Goal: Task Accomplishment & Management: Complete application form

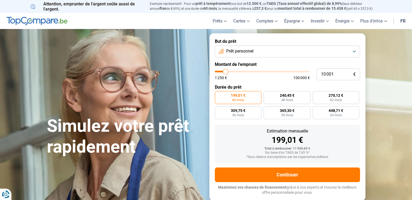
type input "10 500"
type input "10500"
type input "11 500"
type input "11500"
type input "12 750"
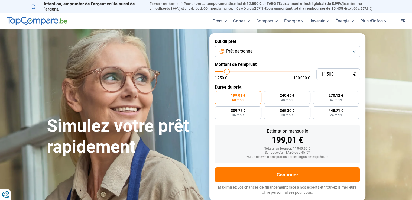
type input "12750"
type input "14 000"
type input "14000"
type input "16 000"
type input "16000"
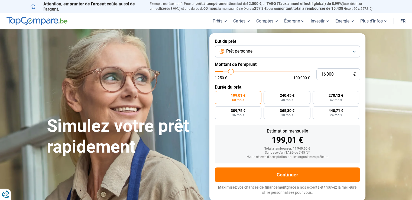
type input "18 250"
type input "18250"
type input "20 250"
type input "20250"
type input "23 000"
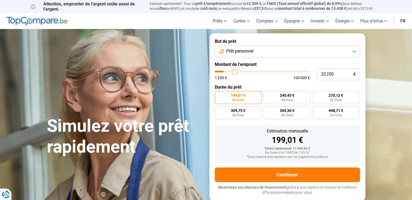
type input "23000"
type input "24 000"
type input "24000"
type input "24 500"
type input "24500"
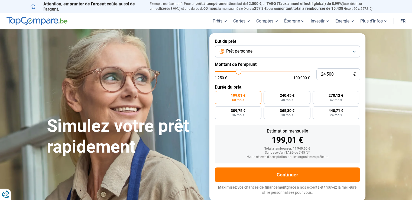
type input "24 750"
type input "24750"
type input "25 250"
type input "25250"
type input "25 500"
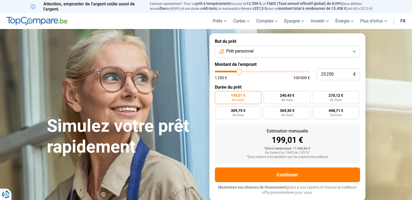
type input "25500"
type input "26 500"
type input "26500"
type input "27 500"
type input "27500"
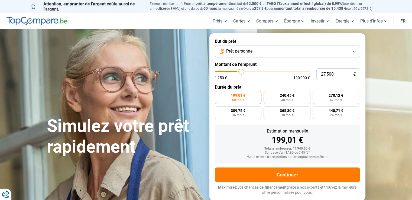
type input "28 250"
type input "28250"
type input "28 750"
type input "28750"
type input "29 000"
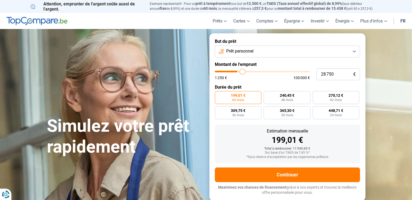
type input "29000"
type input "29 500"
type input "29500"
type input "30 500"
type input "30500"
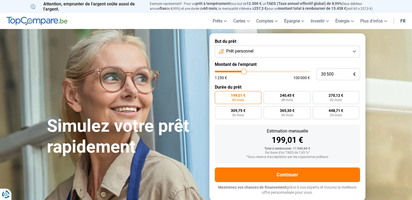
type input "31 250"
type input "31250"
type input "31 750"
type input "31750"
type input "32 750"
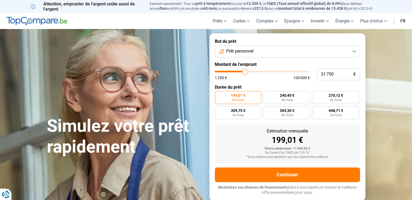
type input "32750"
type input "33 250"
type input "33250"
type input "33 500"
drag, startPoint x: 226, startPoint y: 71, endPoint x: 247, endPoint y: 72, distance: 21.4
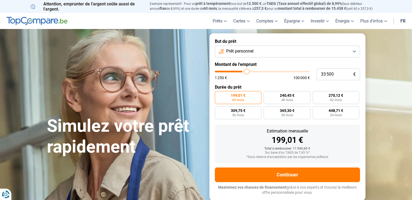
type input "33500"
click at [247, 72] on input "range" at bounding box center [262, 72] width 95 height 2
radio input "false"
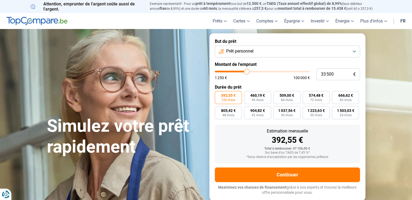
type input "33 750"
type input "33750"
type input "33 250"
type input "33250"
type input "32 750"
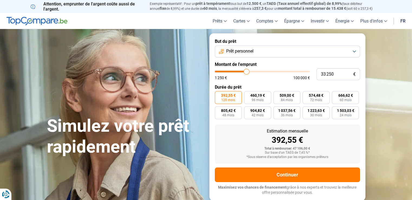
type input "32750"
type input "32 500"
type input "32500"
type input "32 000"
type input "32000"
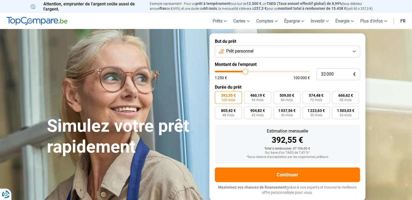
type input "31 750"
type input "31750"
type input "31 500"
type input "31500"
type input "31 000"
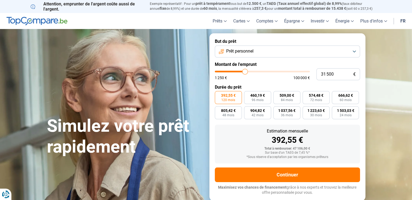
type input "31000"
type input "30 750"
type input "30750"
type input "30 250"
type input "30250"
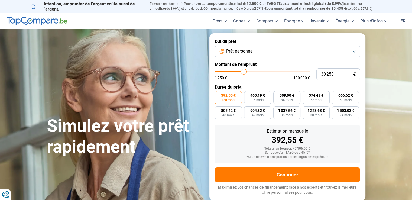
type input "30 000"
type input "30000"
type input "29 750"
type input "29750"
type input "29 500"
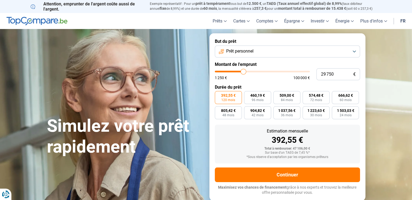
type input "29500"
type input "29 250"
type input "29250"
type input "29 000"
type input "29000"
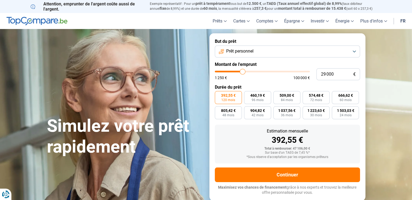
type input "28 750"
type input "28750"
type input "28 500"
type input "28500"
type input "28 250"
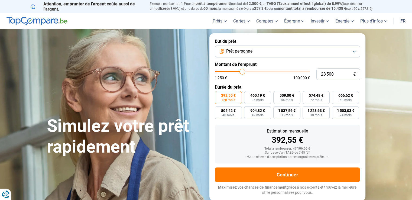
type input "28250"
type input "28 000"
type input "28000"
type input "27 250"
type input "27250"
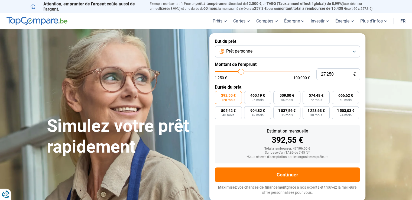
type input "26 750"
type input "26750"
type input "26 500"
type input "26500"
type input "26 250"
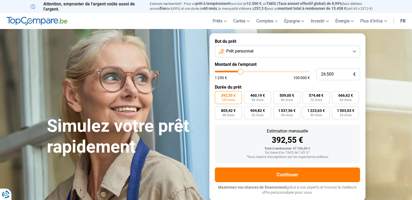
type input "26250"
type input "26 000"
type input "26000"
type input "25 250"
type input "25250"
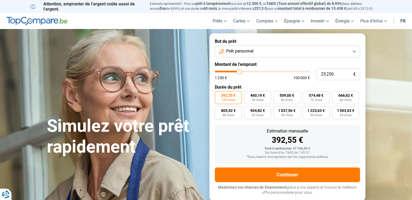
type input "25 000"
type input "25000"
type input "24 750"
type input "24750"
type input "24 500"
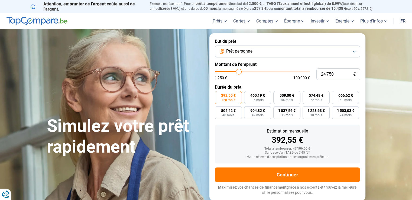
type input "24500"
type input "23 750"
type input "23750"
type input "22 500"
type input "22500"
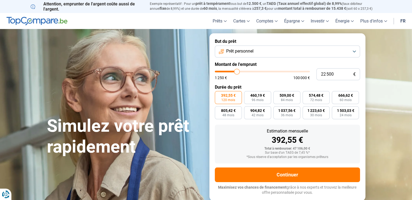
type input "21 750"
type input "21750"
type input "21 000"
type input "21000"
type input "20 750"
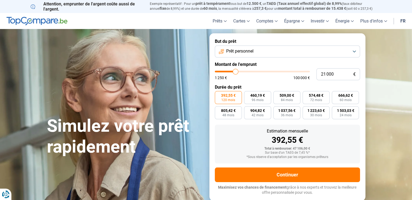
type input "20750"
type input "20 500"
type input "20500"
type input "19 250"
type input "19250"
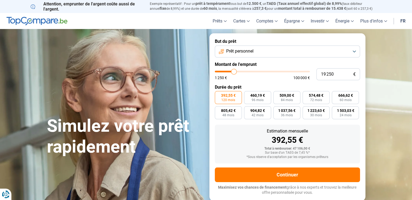
type input "18 750"
type input "18750"
type input "18 250"
type input "18250"
type input "17 750"
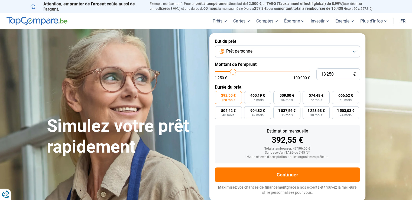
type input "17750"
type input "17 500"
type input "17500"
type input "17 000"
type input "17000"
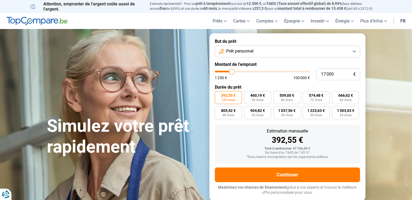
type input "16 000"
type input "16000"
type input "15 500"
type input "15500"
type input "15 000"
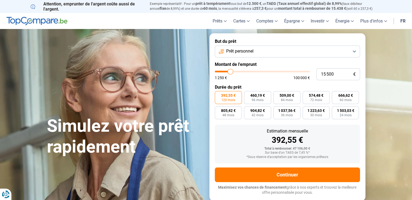
type input "15000"
type input "14 750"
type input "14750"
type input "14 500"
type input "14500"
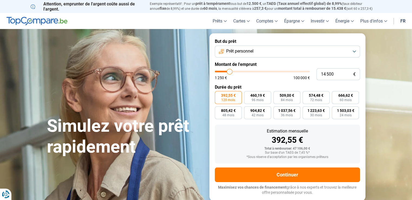
type input "14 000"
type input "14000"
type input "13 750"
type input "13750"
type input "13 500"
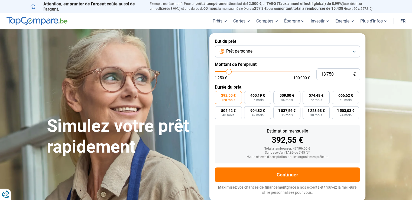
type input "13500"
type input "13 250"
type input "13250"
type input "13 000"
type input "13000"
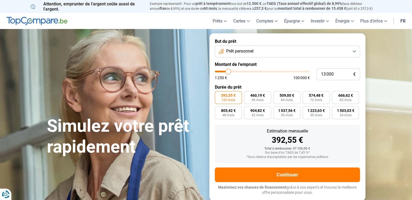
type input "12 750"
type input "12750"
type input "12 500"
type input "12500"
type input "12 250"
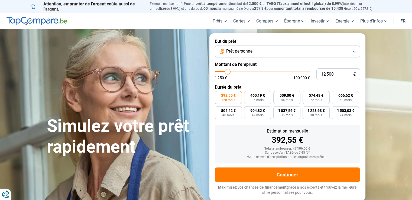
type input "12250"
type input "11 750"
type input "11750"
type input "11 500"
type input "11500"
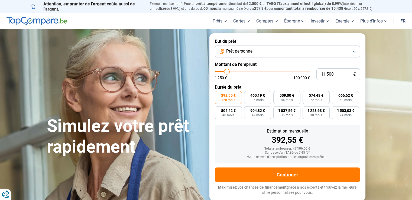
type input "11 000"
type input "11000"
type input "10 750"
type input "10750"
type input "10 500"
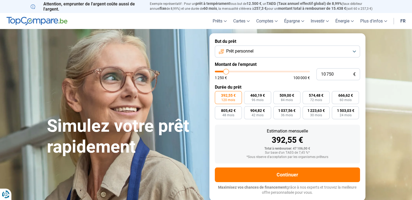
type input "10500"
type input "10 250"
type input "10250"
type input "10 000"
type input "10000"
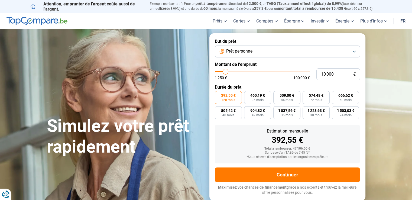
type input "9 500"
type input "9500"
type input "8 750"
type input "8750"
type input "8 500"
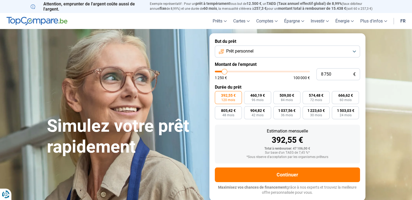
type input "8500"
type input "8 250"
type input "8250"
type input "8 000"
type input "8000"
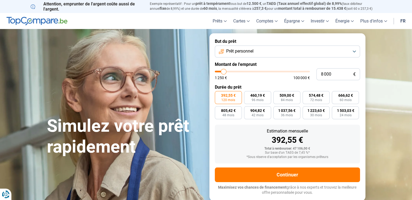
type input "7 750"
type input "7750"
type input "7 000"
type input "7000"
type input "6 500"
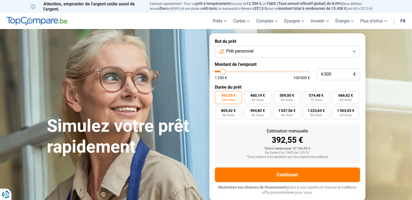
type input "6500"
type input "6 250"
type input "6250"
type input "6 000"
type input "6000"
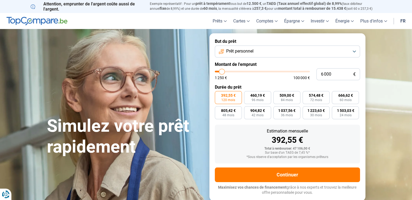
type input "6 250"
type input "6250"
type input "6 500"
type input "6500"
type input "6 750"
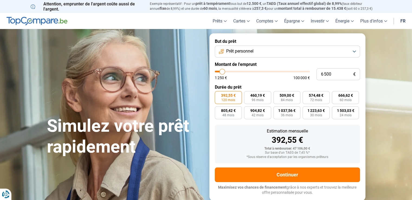
type input "6750"
type input "7 000"
type input "7000"
type input "7 250"
drag, startPoint x: 247, startPoint y: 73, endPoint x: 223, endPoint y: 78, distance: 24.2
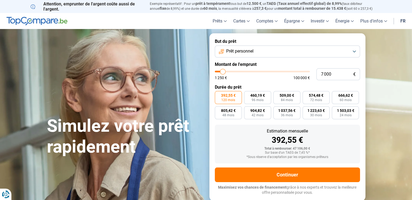
click at [223, 72] on input "range" at bounding box center [262, 72] width 95 height 2
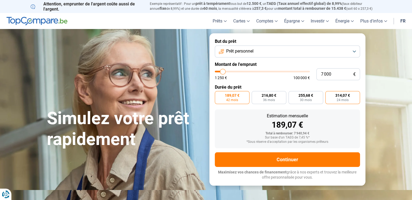
click at [349, 97] on span "314,07 €" at bounding box center [343, 96] width 15 height 4
click at [329, 95] on input "314,07 € 24 mois" at bounding box center [328, 93] width 4 height 4
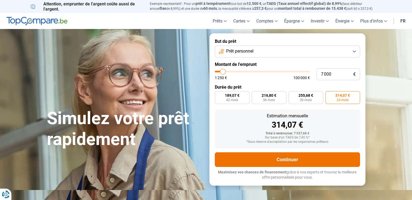
click at [309, 158] on button "Continuer" at bounding box center [287, 159] width 145 height 15
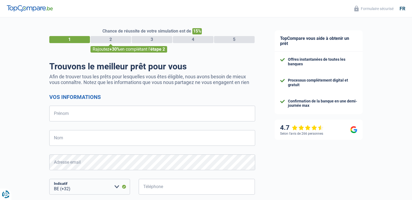
select select "32"
